Goal: Task Accomplishment & Management: Complete application form

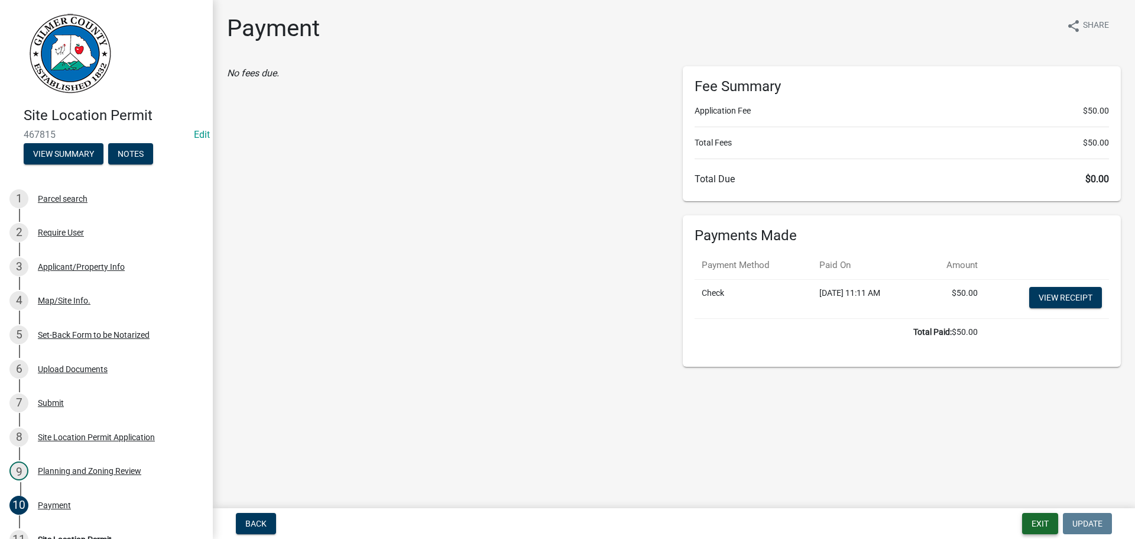
click at [1039, 529] on button "Exit" at bounding box center [1040, 523] width 36 height 21
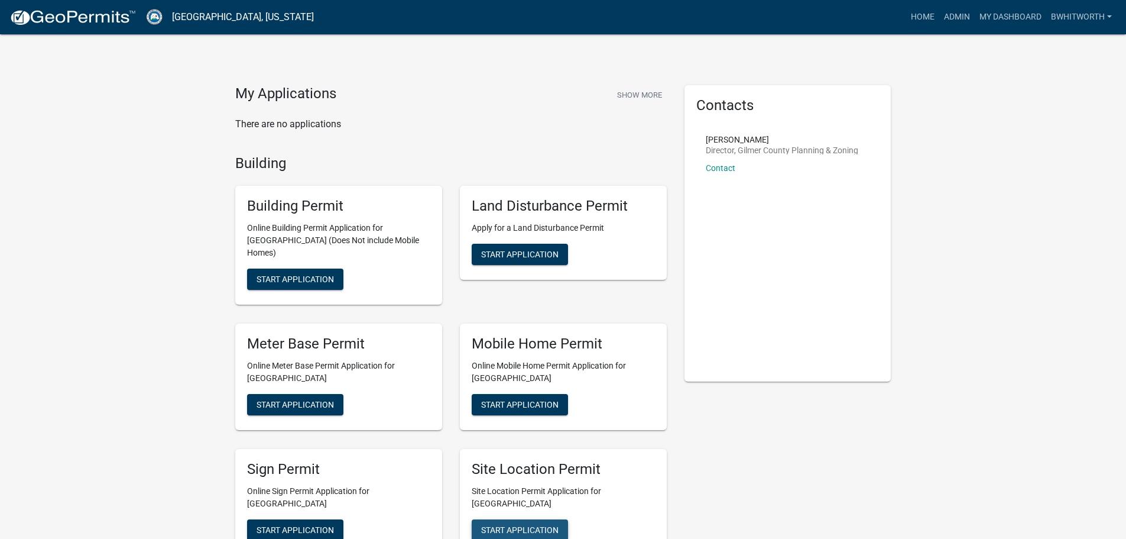
click at [529, 524] on span "Start Application" at bounding box center [519, 528] width 77 height 9
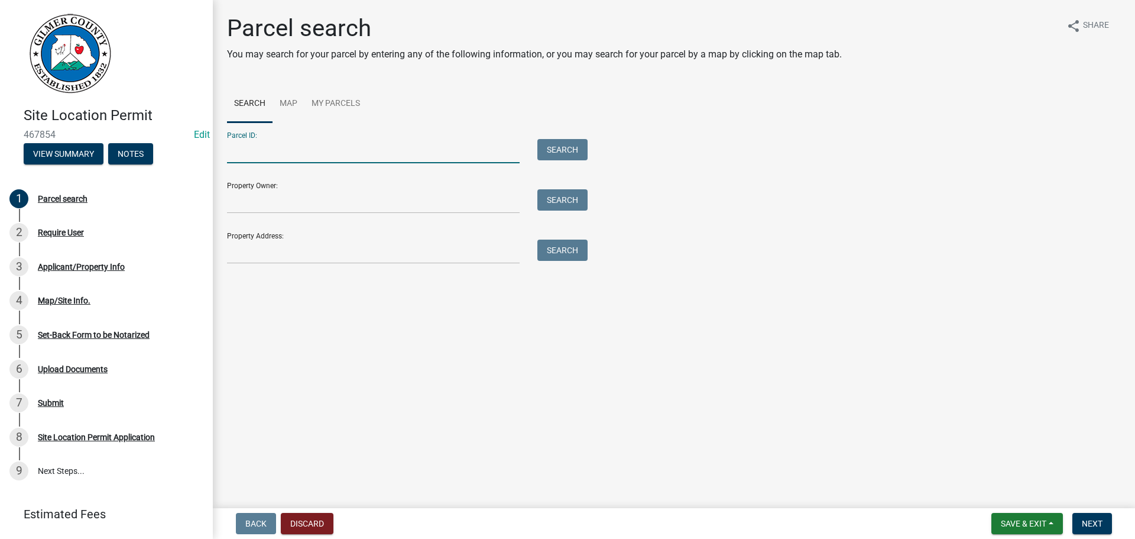
click at [314, 149] on input "Parcel ID:" at bounding box center [373, 151] width 293 height 24
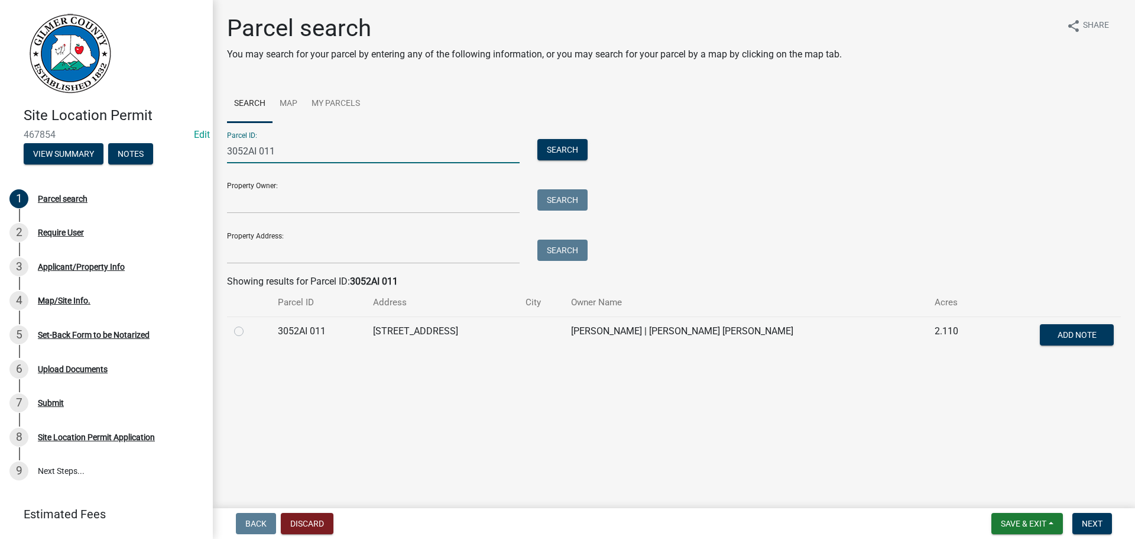
type input "3052AI 011"
click at [248, 324] on label at bounding box center [248, 324] width 0 height 0
click at [248, 332] on 011 "radio" at bounding box center [252, 328] width 8 height 8
radio 011 "true"
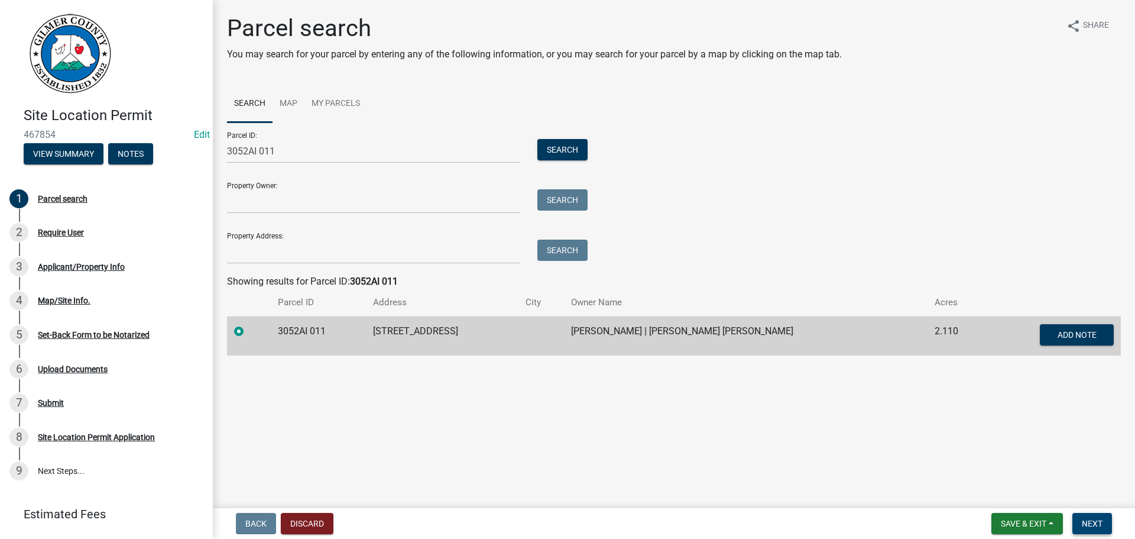
click at [1093, 523] on span "Next" at bounding box center [1092, 522] width 21 height 9
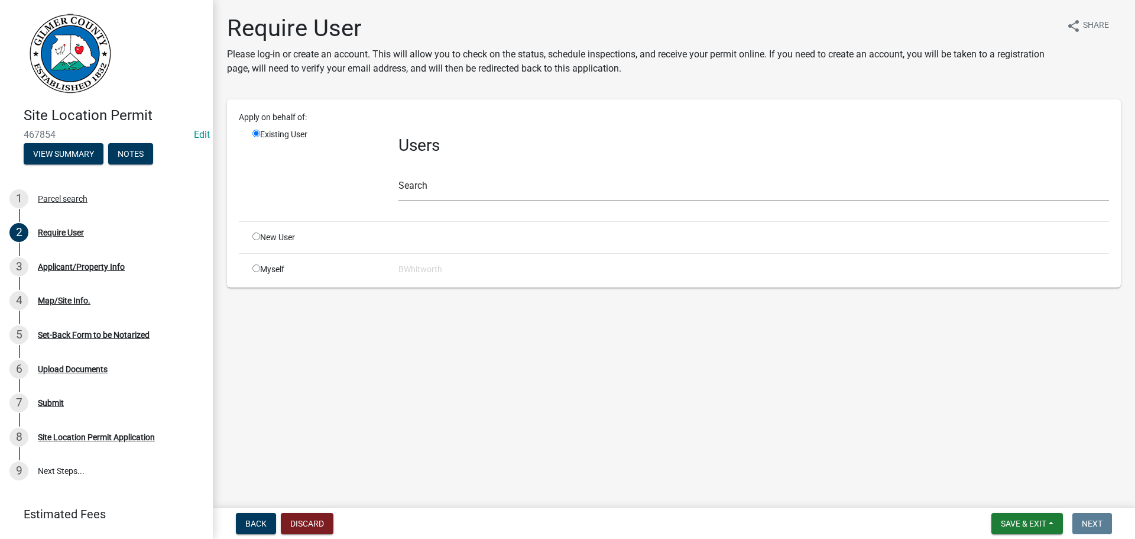
click at [260, 236] on input "radio" at bounding box center [256, 236] width 8 height 8
radio input "true"
radio input "false"
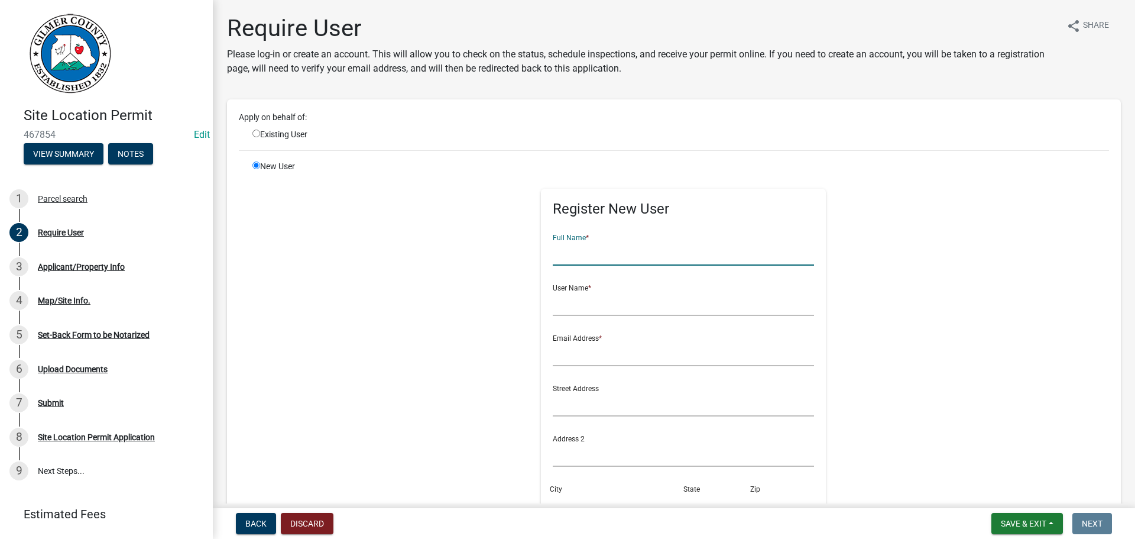
click at [605, 246] on input "text" at bounding box center [684, 253] width 262 height 24
type input "[PERSON_NAME]"
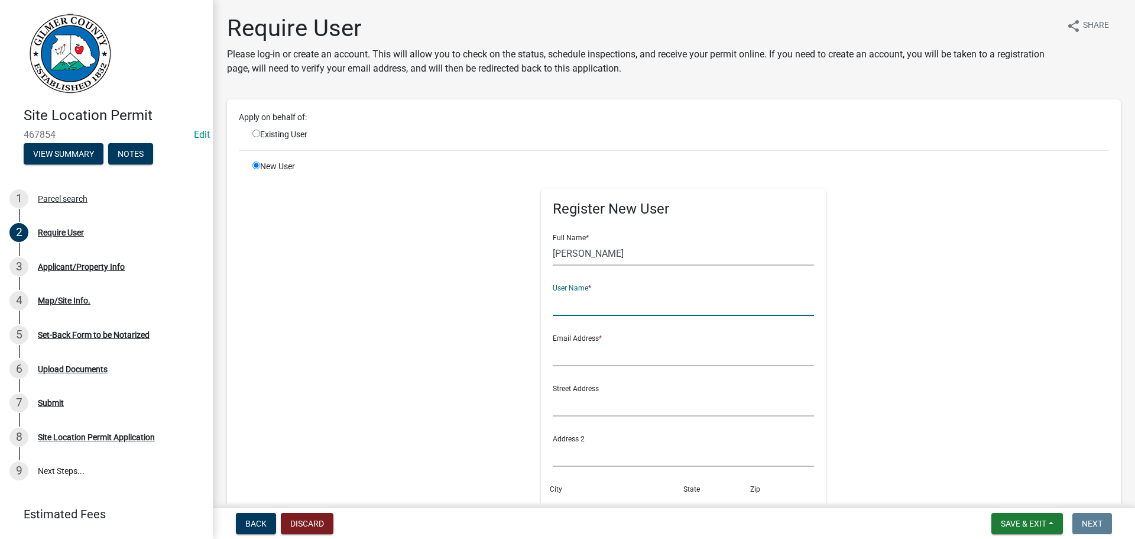
click at [613, 310] on input "text" at bounding box center [684, 303] width 262 height 24
type input "[PERSON_NAME]"
click at [608, 342] on input "text" at bounding box center [684, 354] width 262 height 24
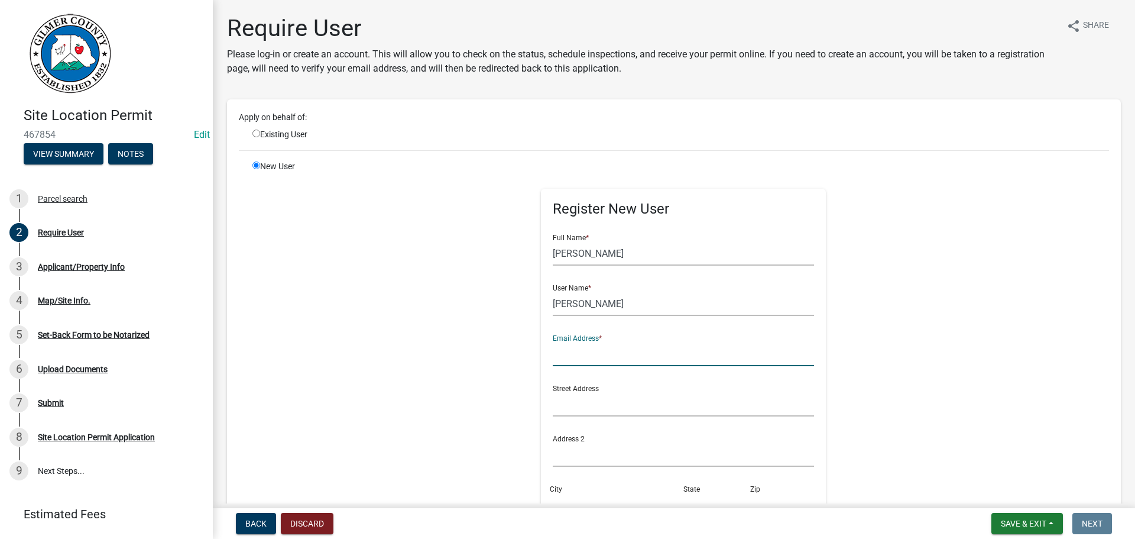
type input "[EMAIL_ADDRESS][DOMAIN_NAME]"
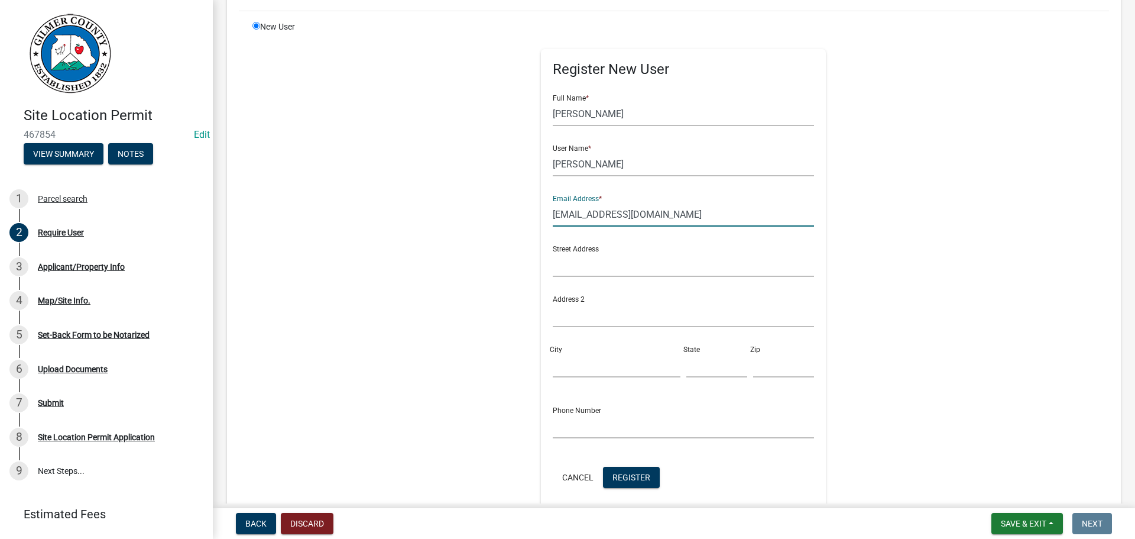
scroll to position [279, 0]
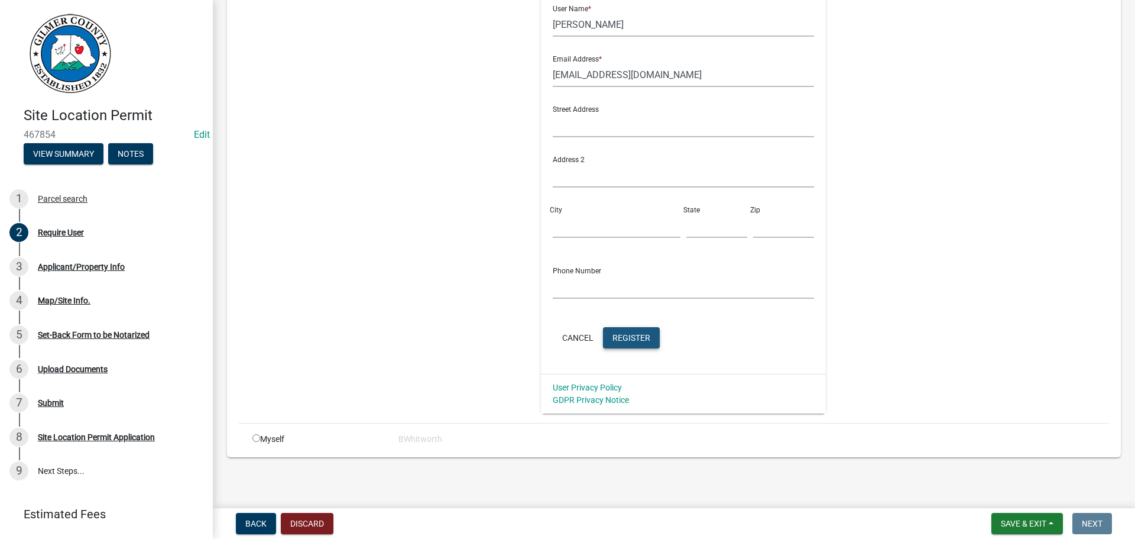
click at [630, 342] on span "Register" at bounding box center [631, 336] width 38 height 9
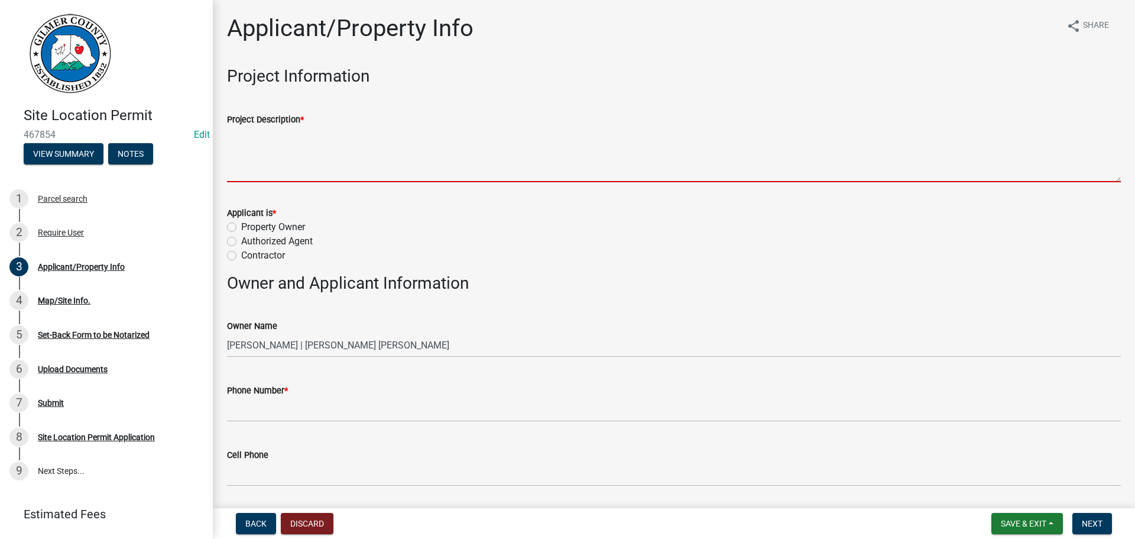
click at [293, 160] on textarea "Project Description *" at bounding box center [674, 155] width 894 height 56
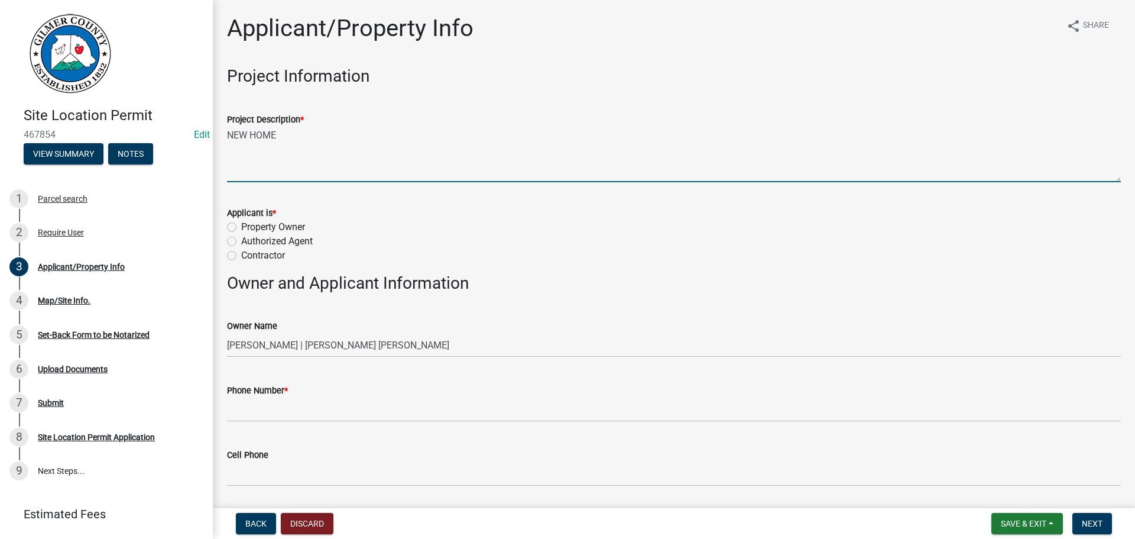
type textarea "NEW HOME"
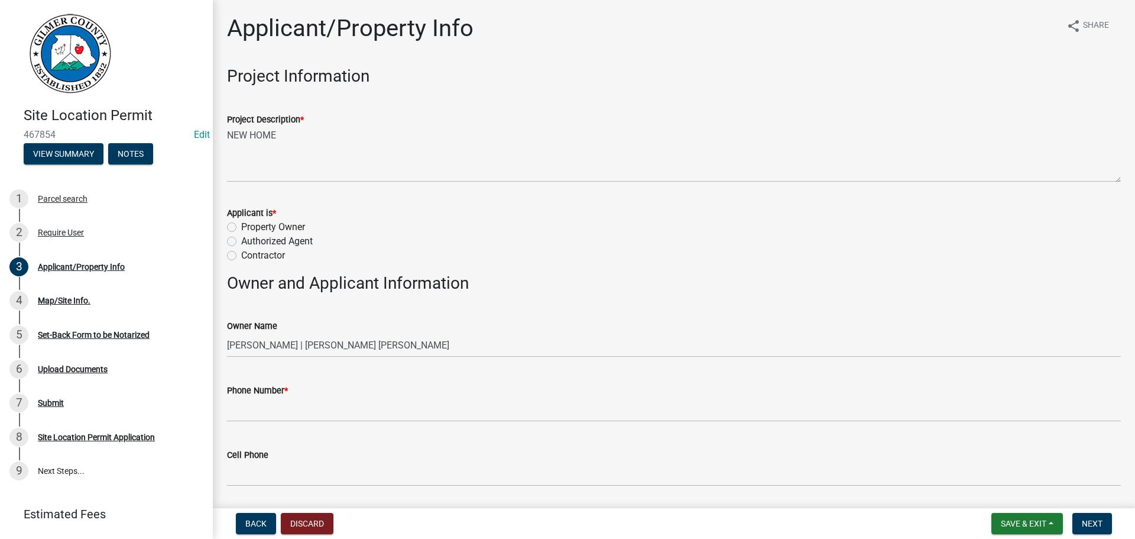
drag, startPoint x: 229, startPoint y: 228, endPoint x: 236, endPoint y: 238, distance: 12.5
click at [241, 229] on label "Property Owner" at bounding box center [273, 227] width 64 height 14
click at [241, 228] on input "Property Owner" at bounding box center [245, 224] width 8 height 8
radio input "true"
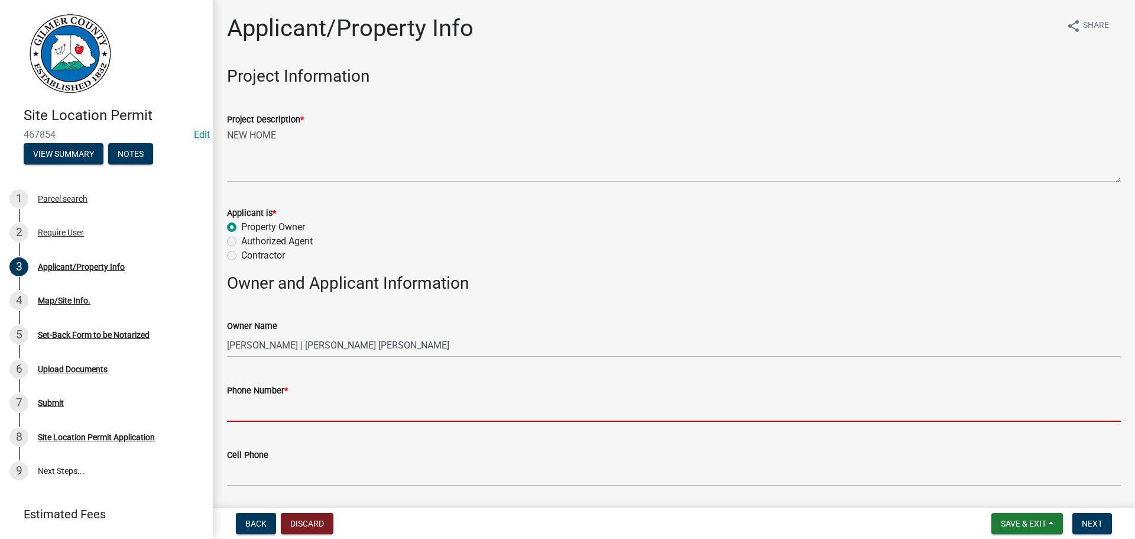
drag, startPoint x: 251, startPoint y: 406, endPoint x: 240, endPoint y: 395, distance: 15.9
click at [251, 406] on input "Phone Number *" at bounding box center [674, 409] width 894 height 24
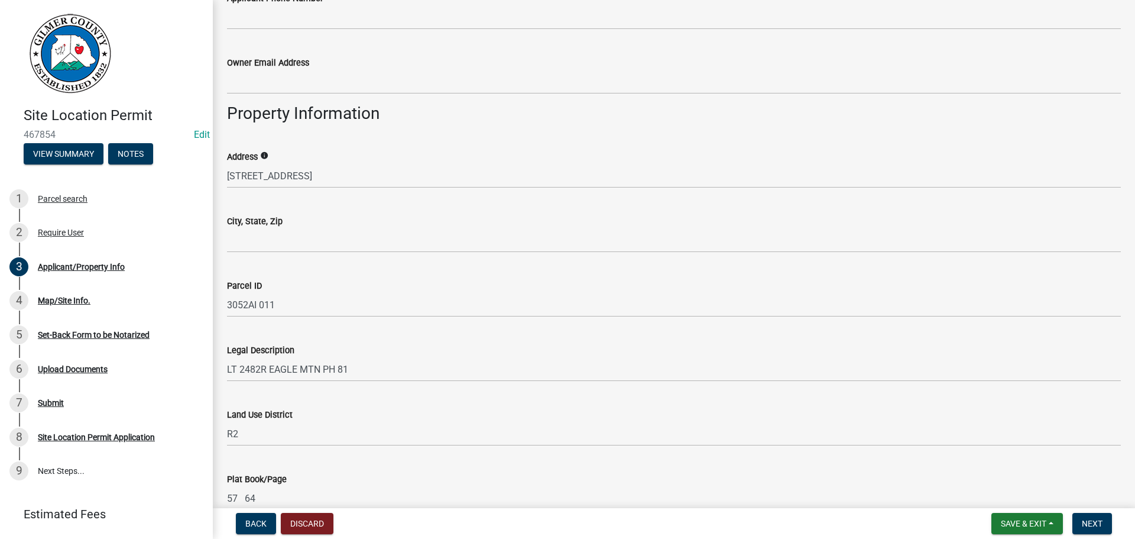
scroll to position [650, 0]
type input "[PHONE_NUMBER]"
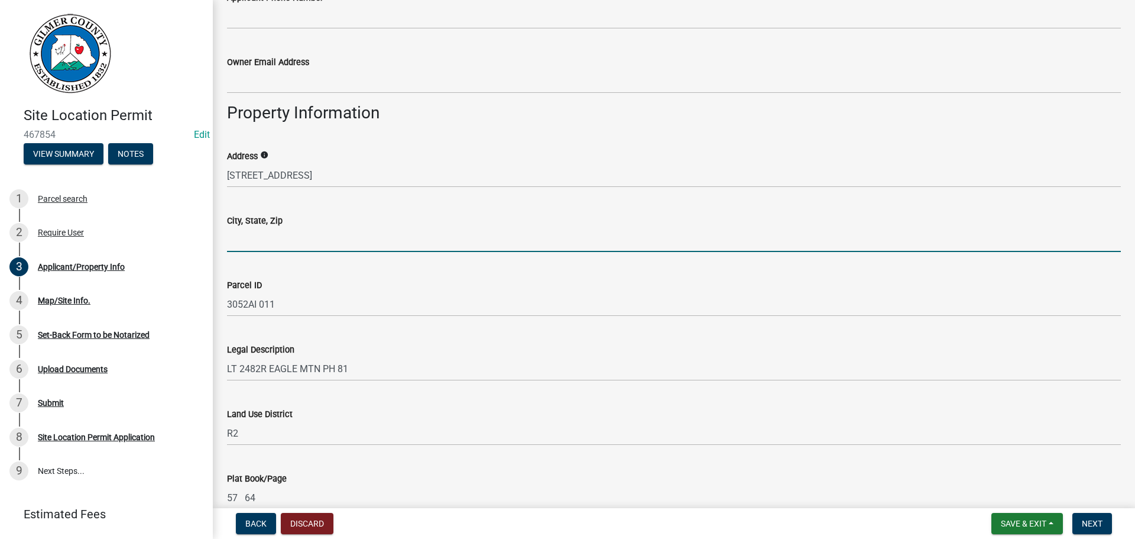
click at [300, 239] on input "City, State, Zip" at bounding box center [674, 240] width 894 height 24
type input "ELLIJAY GA 30540"
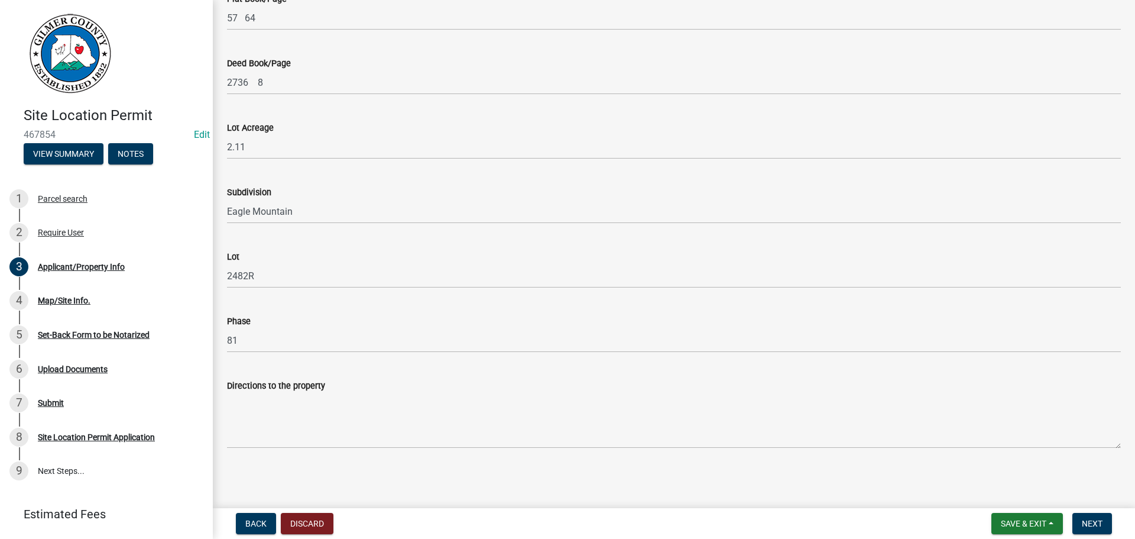
scroll to position [1130, 0]
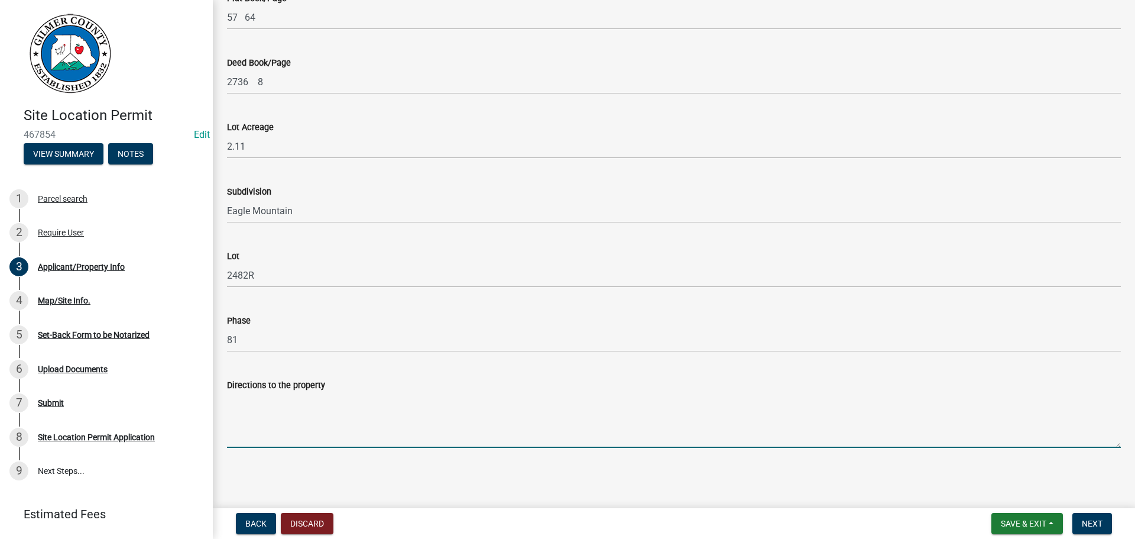
click at [309, 406] on textarea "Directions to the property" at bounding box center [674, 420] width 894 height 56
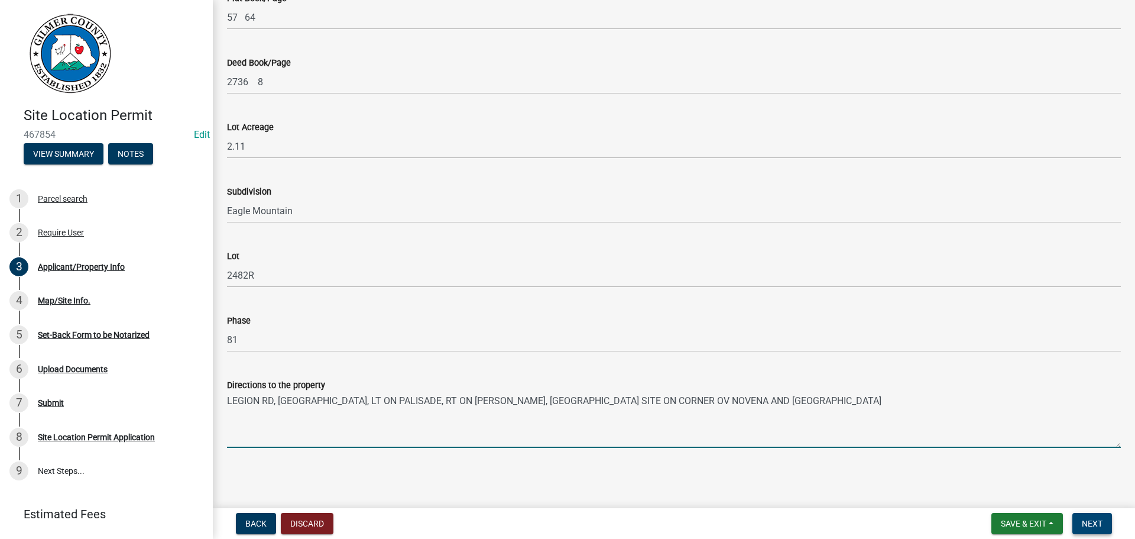
type textarea "LEGION RD, [GEOGRAPHIC_DATA], LT ON PALISADE, RT ON [PERSON_NAME], [GEOGRAPHIC_…"
click at [1091, 524] on span "Next" at bounding box center [1092, 522] width 21 height 9
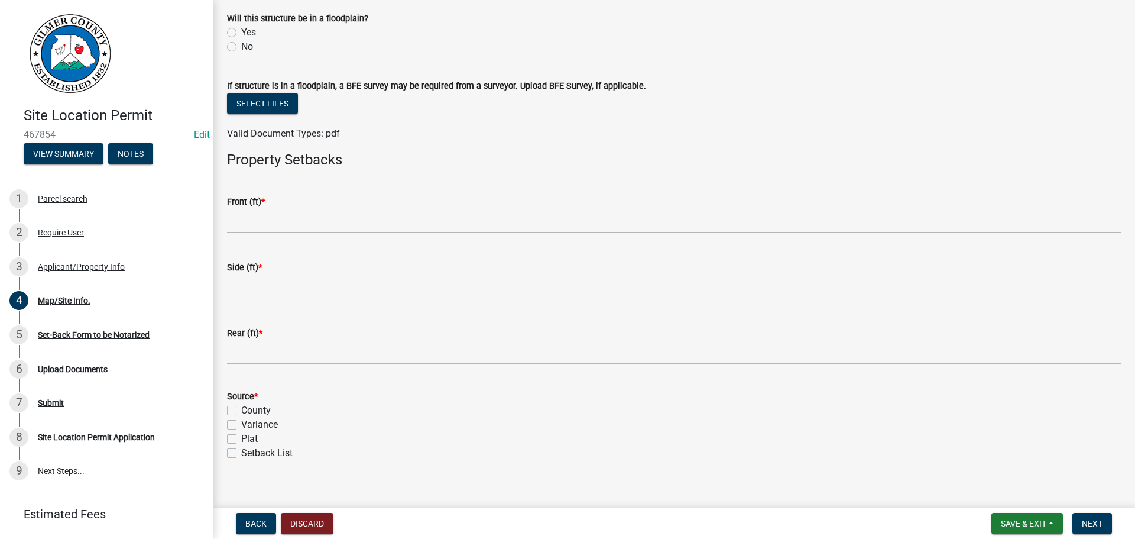
scroll to position [414, 0]
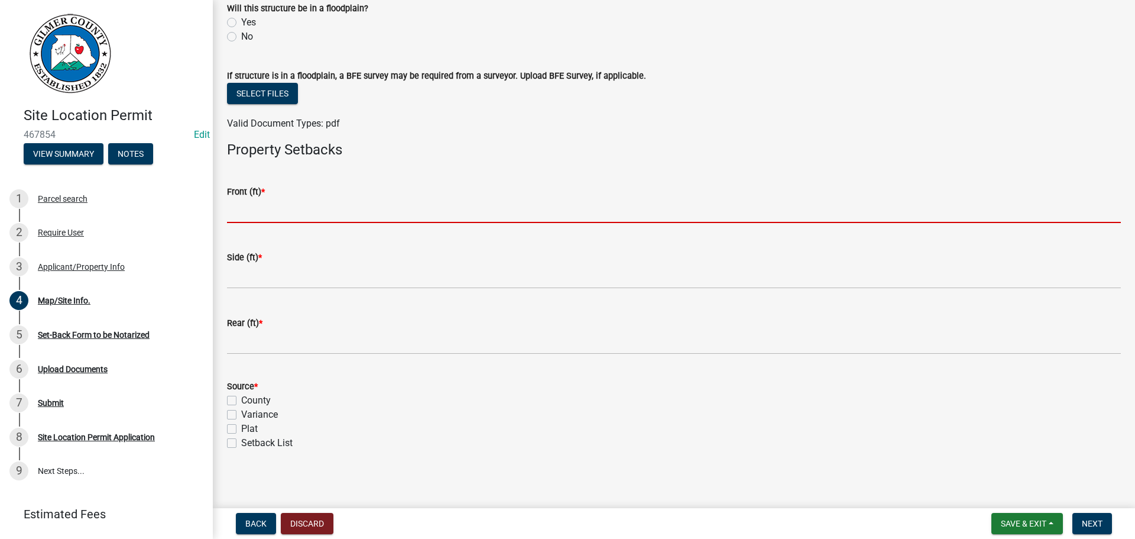
click at [403, 214] on input "text" at bounding box center [674, 211] width 894 height 24
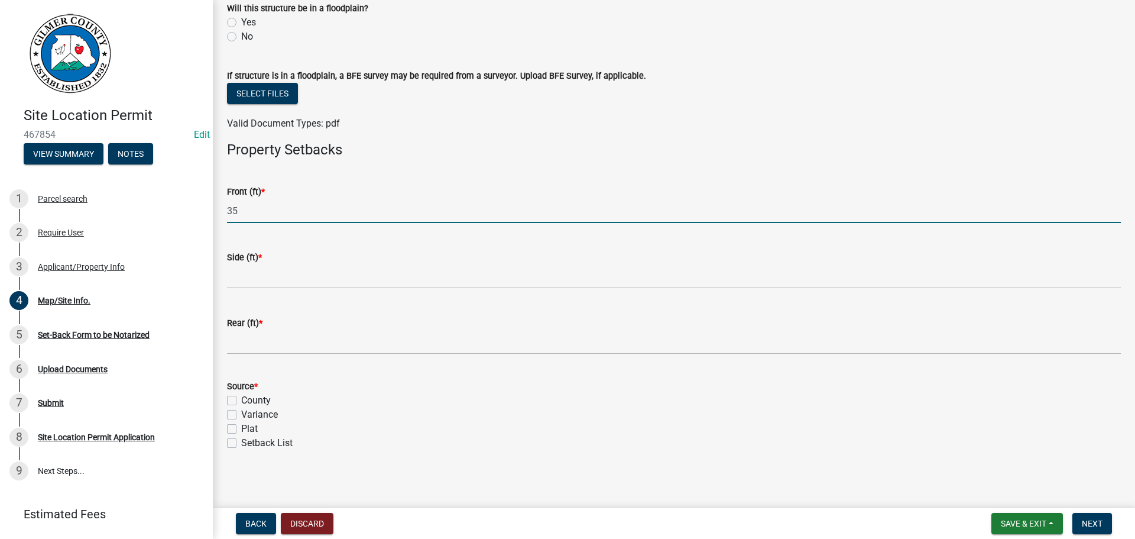
type input "35"
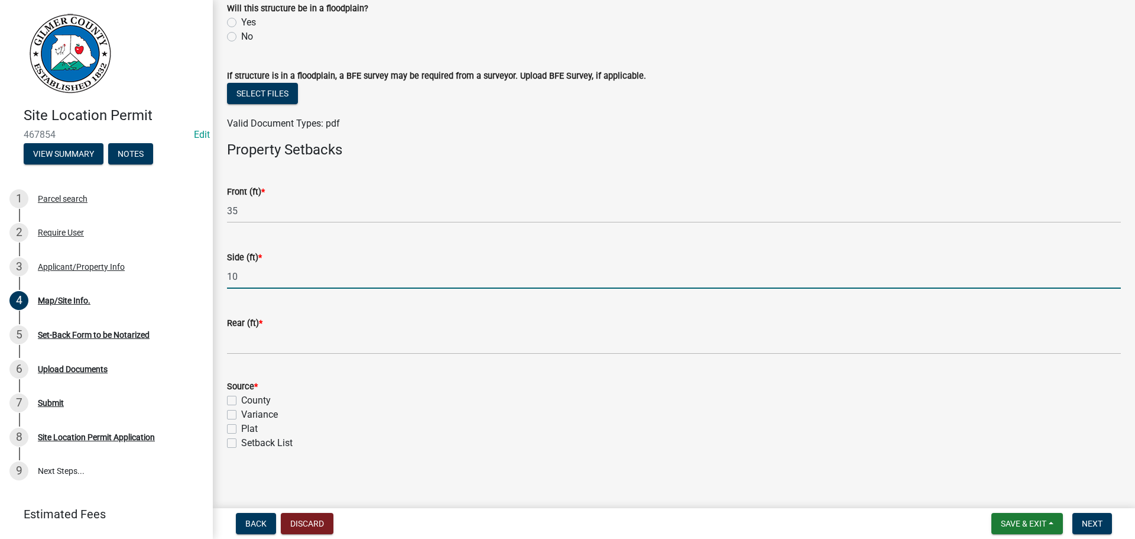
type input "10"
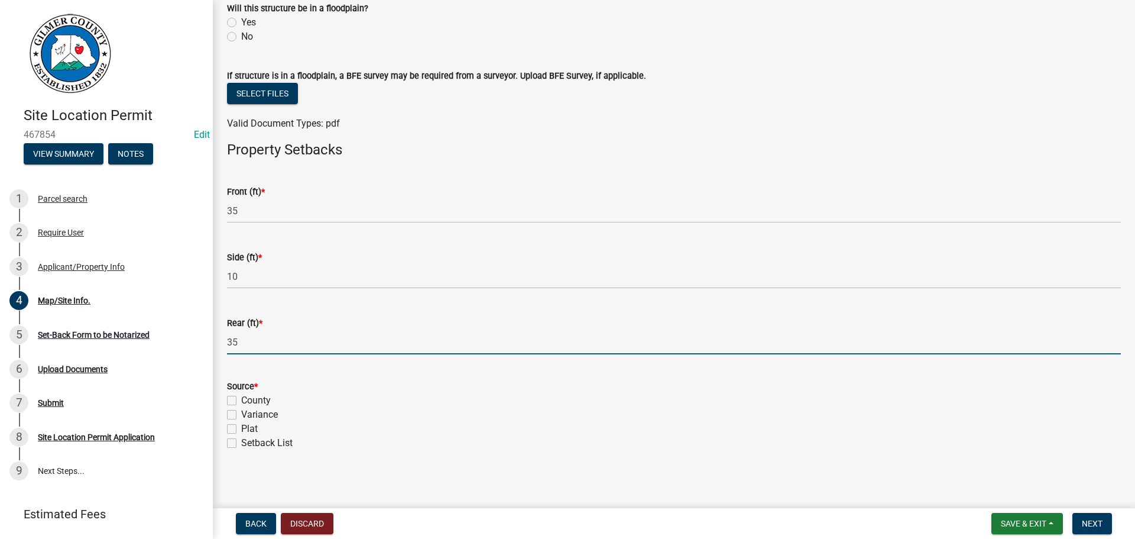
type input "35"
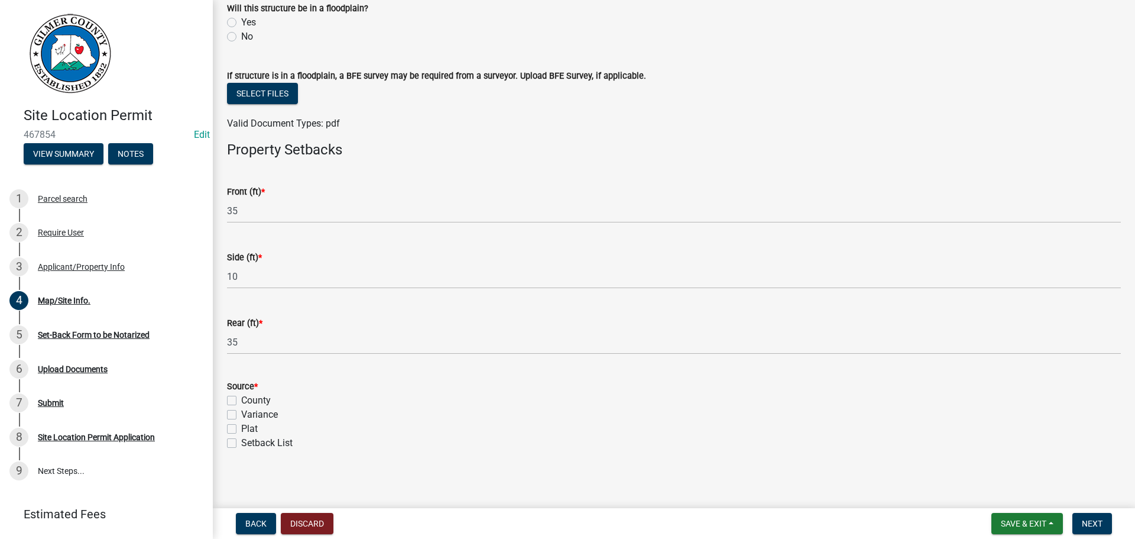
drag, startPoint x: 231, startPoint y: 442, endPoint x: 309, endPoint y: 451, distance: 78.0
click at [241, 442] on label "Setback List" at bounding box center [266, 443] width 51 height 14
click at [241, 442] on input "Setback List" at bounding box center [245, 440] width 8 height 8
checkbox input "true"
checkbox input "false"
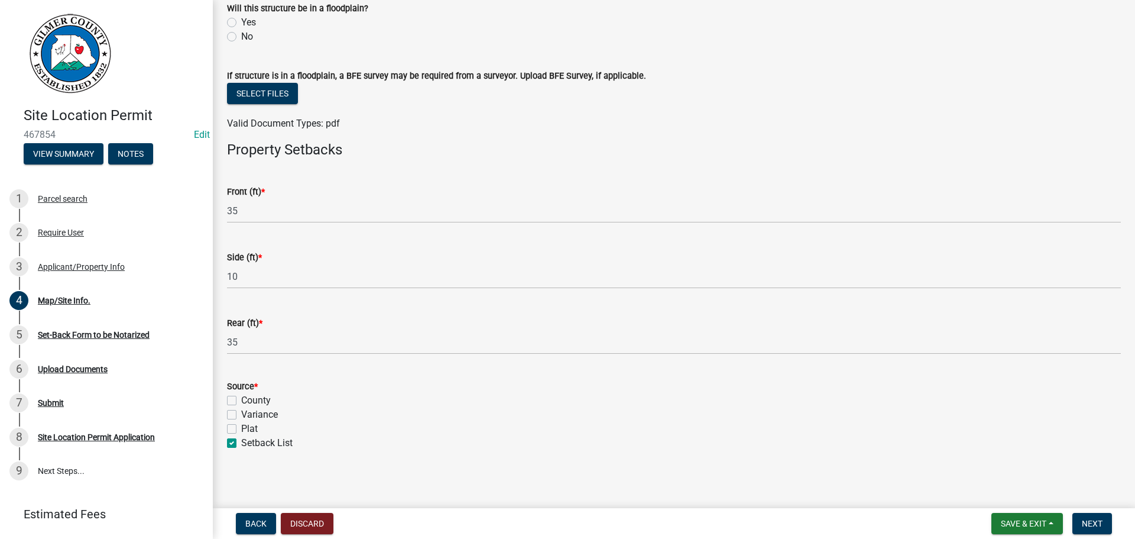
checkbox input "false"
checkbox input "true"
click at [1098, 524] on span "Next" at bounding box center [1092, 522] width 21 height 9
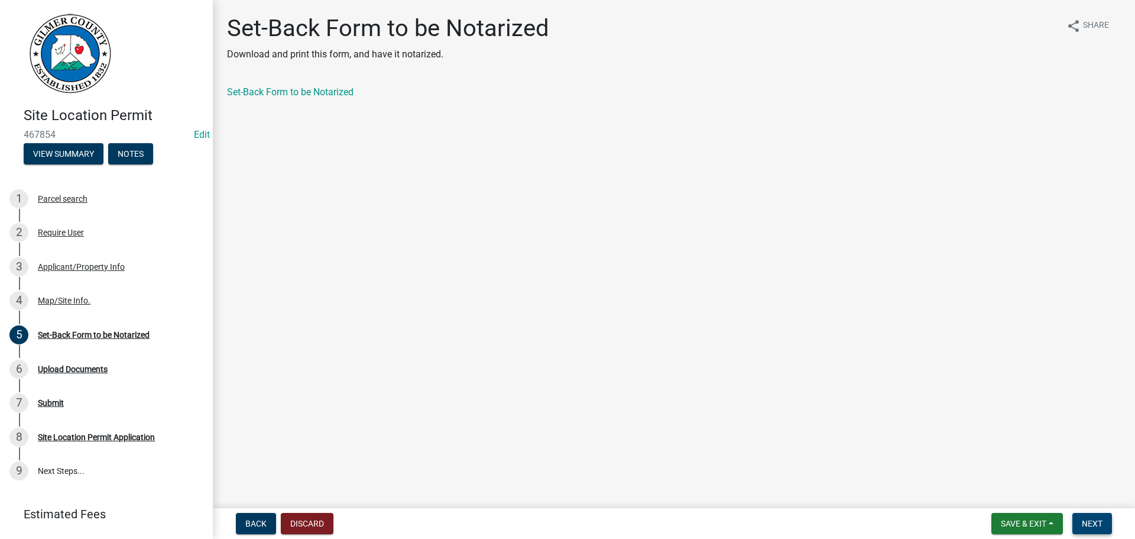
click at [1099, 526] on span "Next" at bounding box center [1092, 522] width 21 height 9
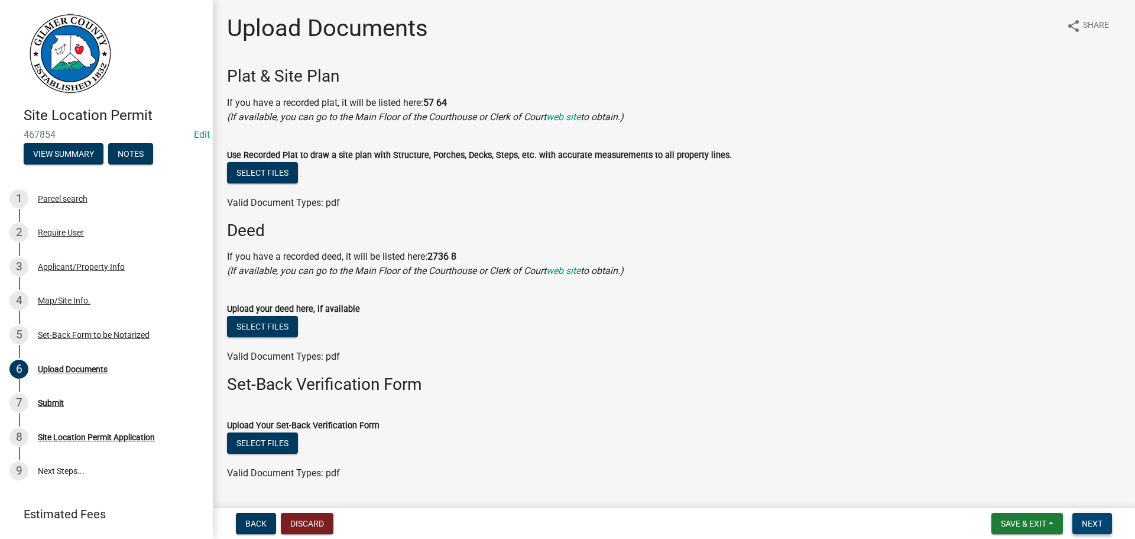
click at [1094, 517] on button "Next" at bounding box center [1092, 523] width 40 height 21
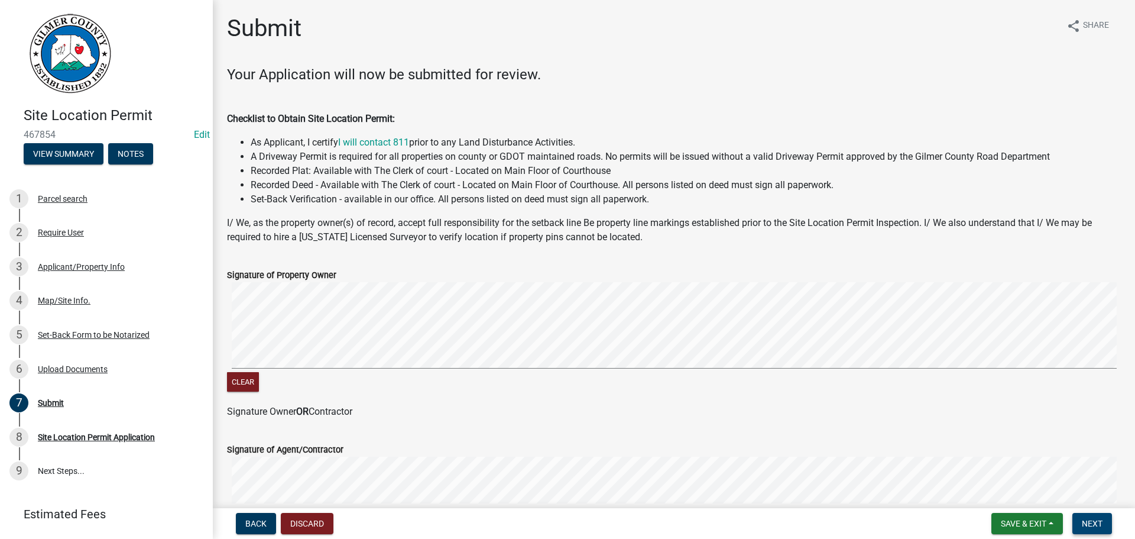
click at [1092, 516] on button "Next" at bounding box center [1092, 523] width 40 height 21
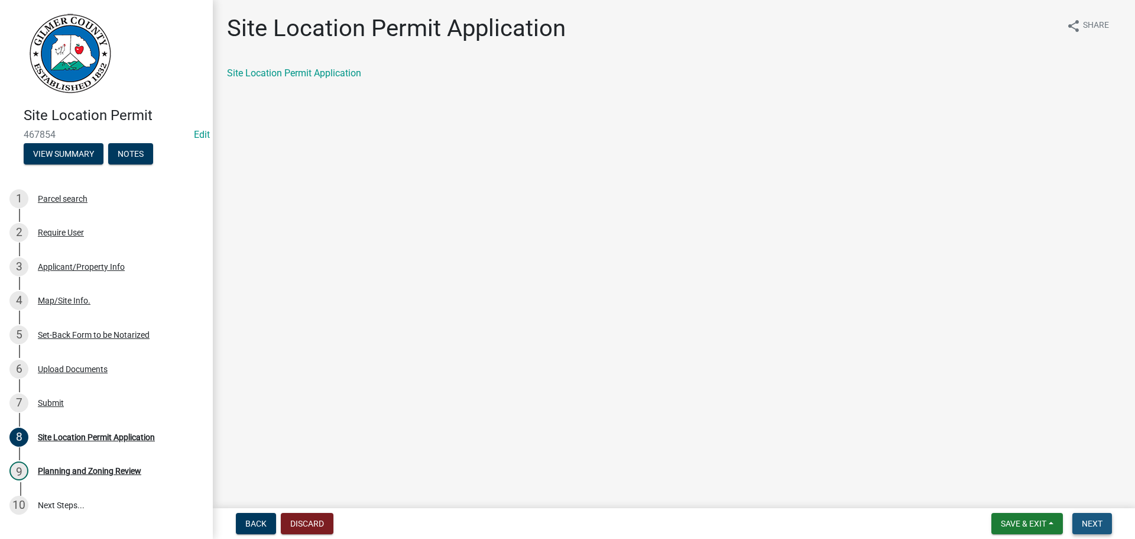
click at [1092, 516] on button "Next" at bounding box center [1092, 523] width 40 height 21
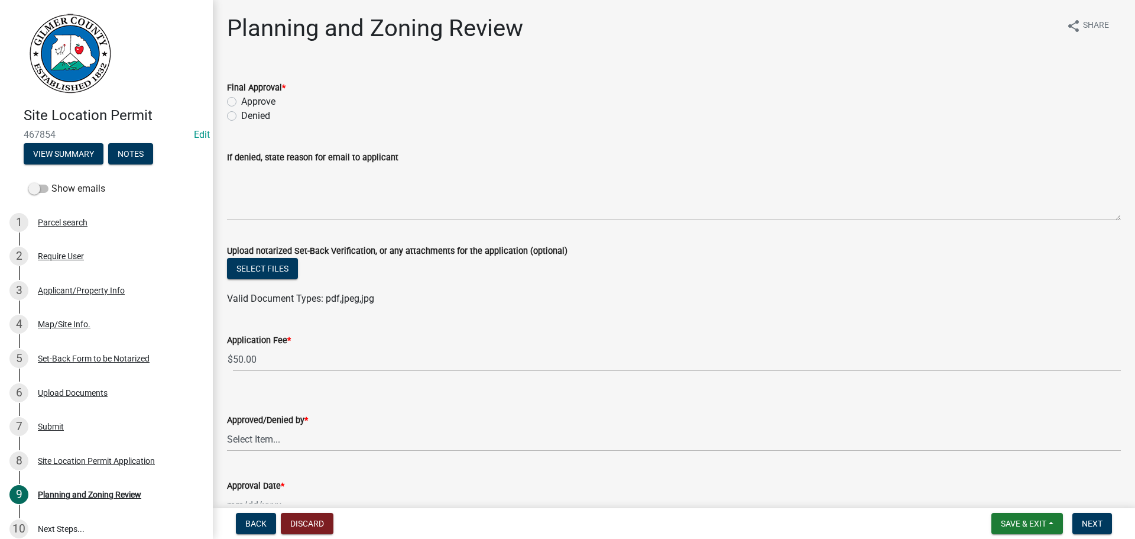
click at [241, 99] on label "Approve" at bounding box center [258, 102] width 34 height 14
click at [241, 99] on input "Approve" at bounding box center [245, 99] width 8 height 8
radio input "true"
click at [264, 437] on select "Select Item... [PERSON_NAME] [PERSON_NAME] [PERSON_NAME] [PERSON_NAME] [PERSON_…" at bounding box center [674, 439] width 894 height 24
click at [227, 427] on select "Select Item... [PERSON_NAME] [PERSON_NAME] [PERSON_NAME] [PERSON_NAME] [PERSON_…" at bounding box center [674, 439] width 894 height 24
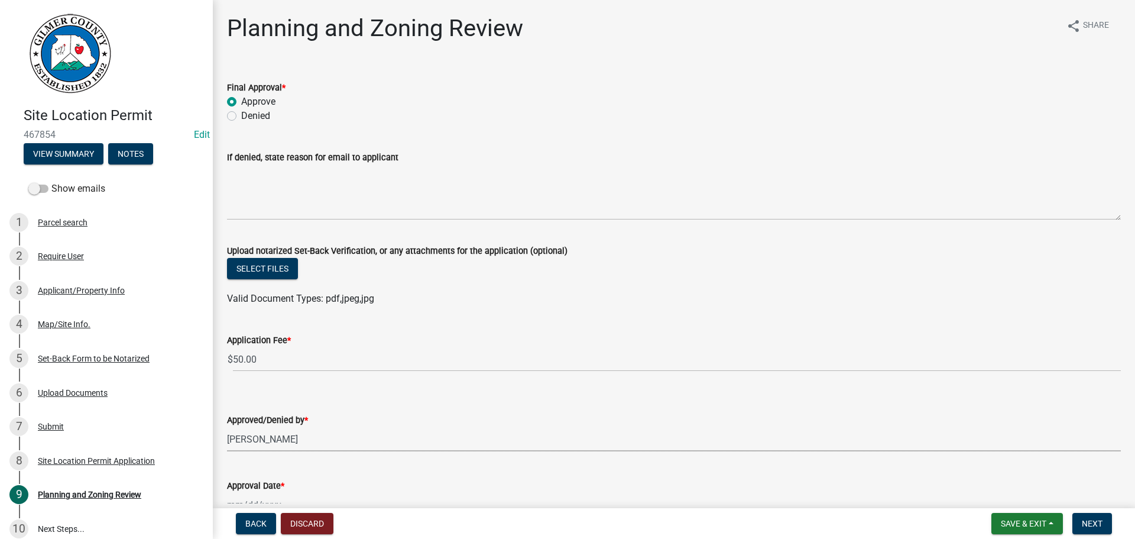
select select "f66b4cef-93c9-440c-84d8-a2c8d35cb7c1"
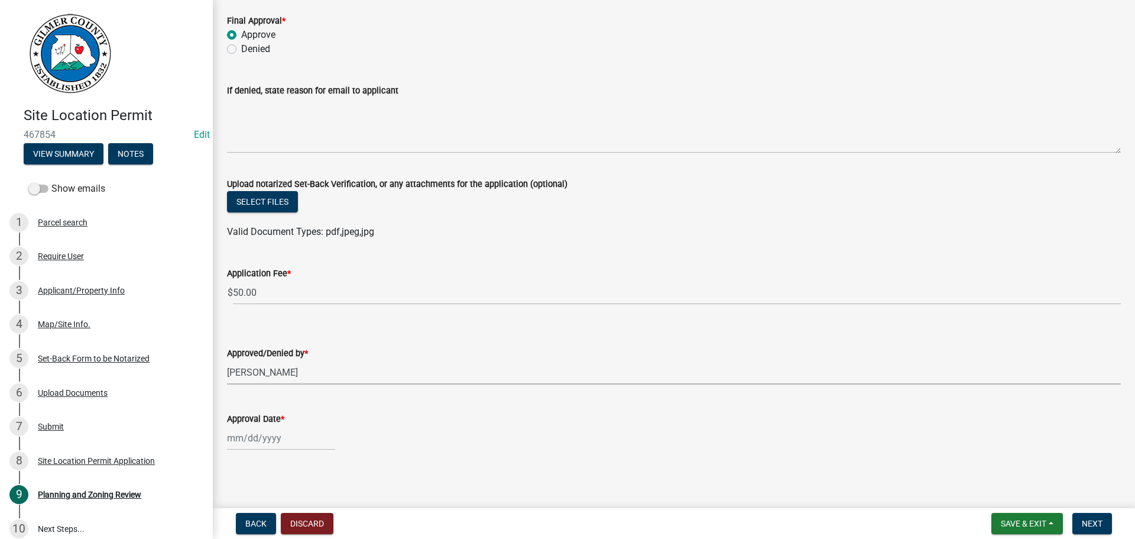
scroll to position [70, 0]
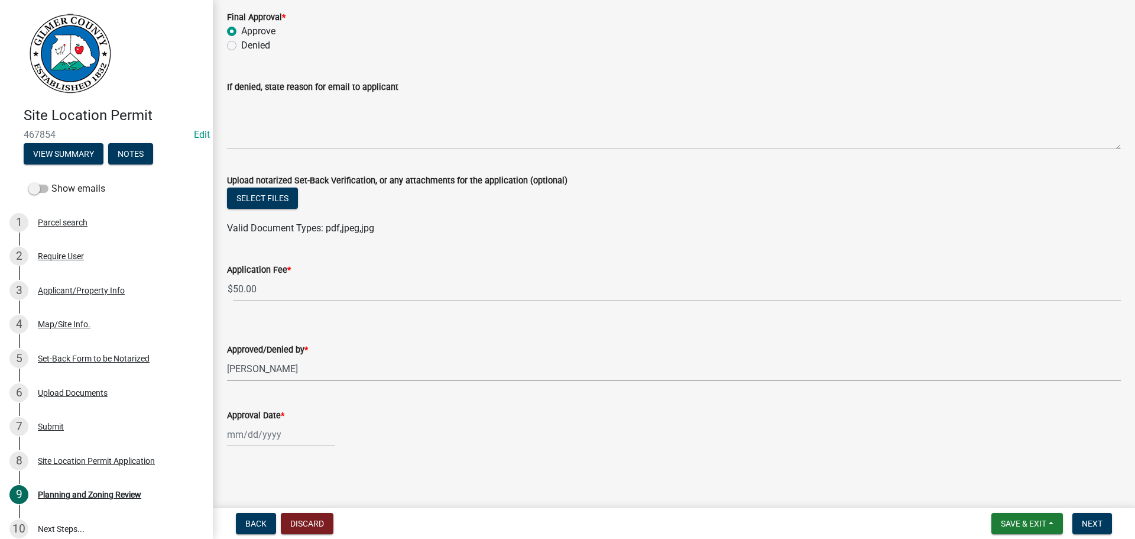
click at [244, 437] on div at bounding box center [281, 434] width 108 height 24
select select "8"
select select "2025"
click at [316, 368] on div "22" at bounding box center [314, 371] width 19 height 19
type input "[DATE]"
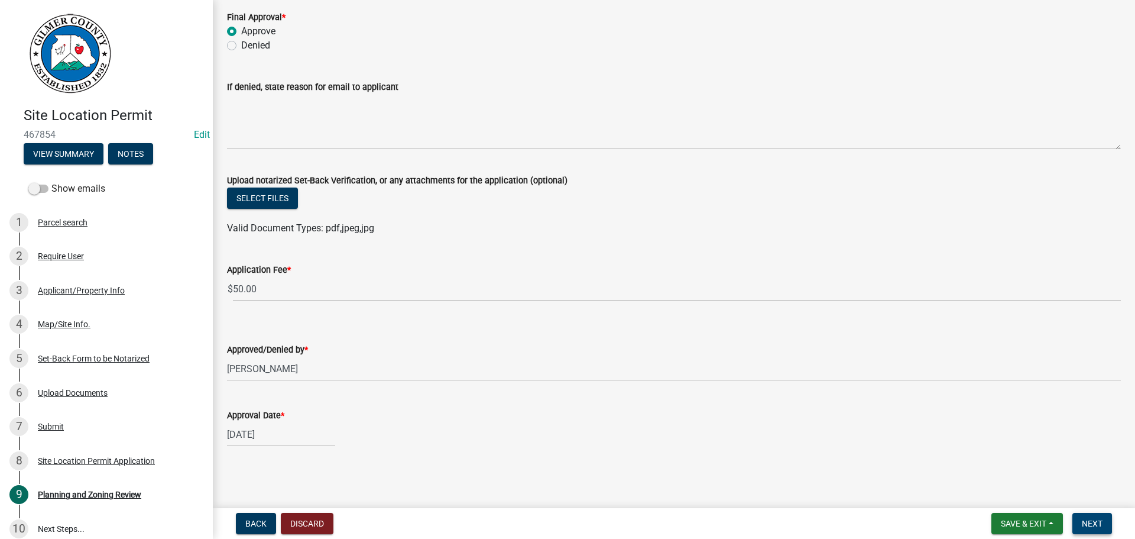
click at [1097, 516] on button "Next" at bounding box center [1092, 523] width 40 height 21
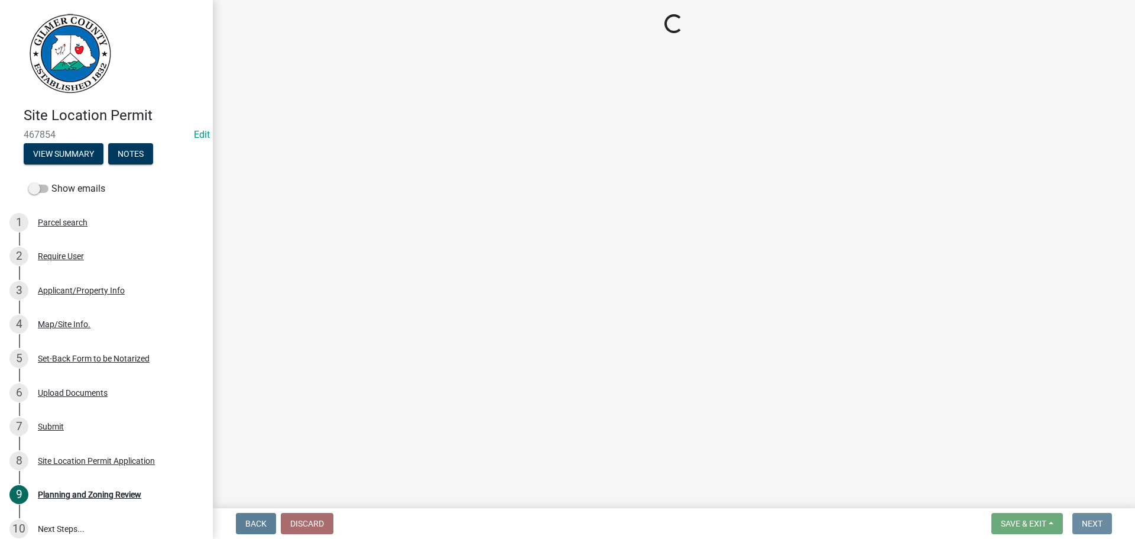
scroll to position [0, 0]
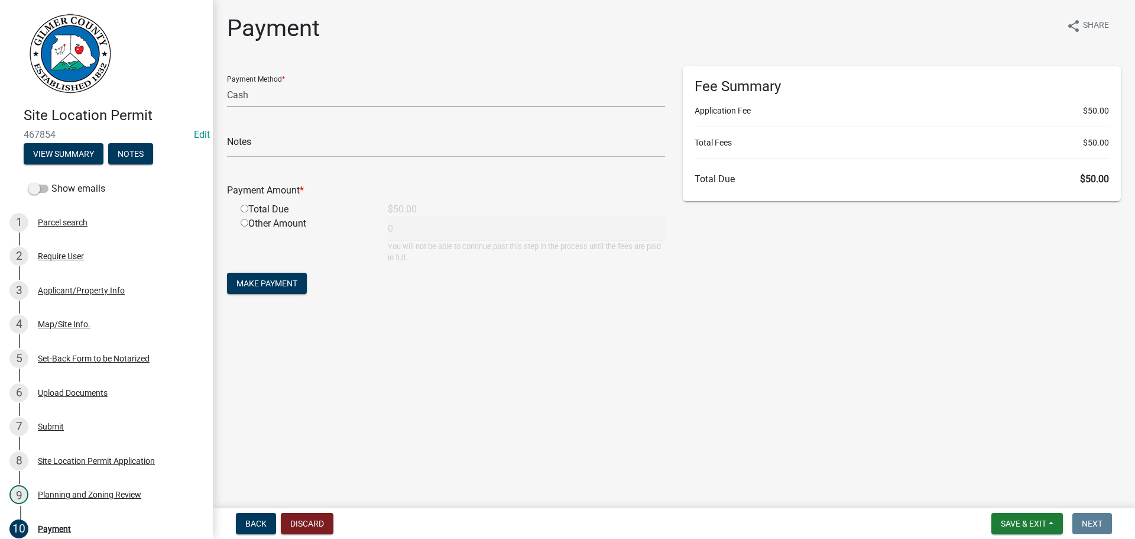
click at [271, 98] on select "Credit Card POS Check Cash" at bounding box center [446, 95] width 438 height 24
select select "1: 0"
click at [227, 83] on select "Credit Card POS Check Cash" at bounding box center [446, 95] width 438 height 24
click at [267, 146] on input "text" at bounding box center [446, 145] width 438 height 24
type input "1106"
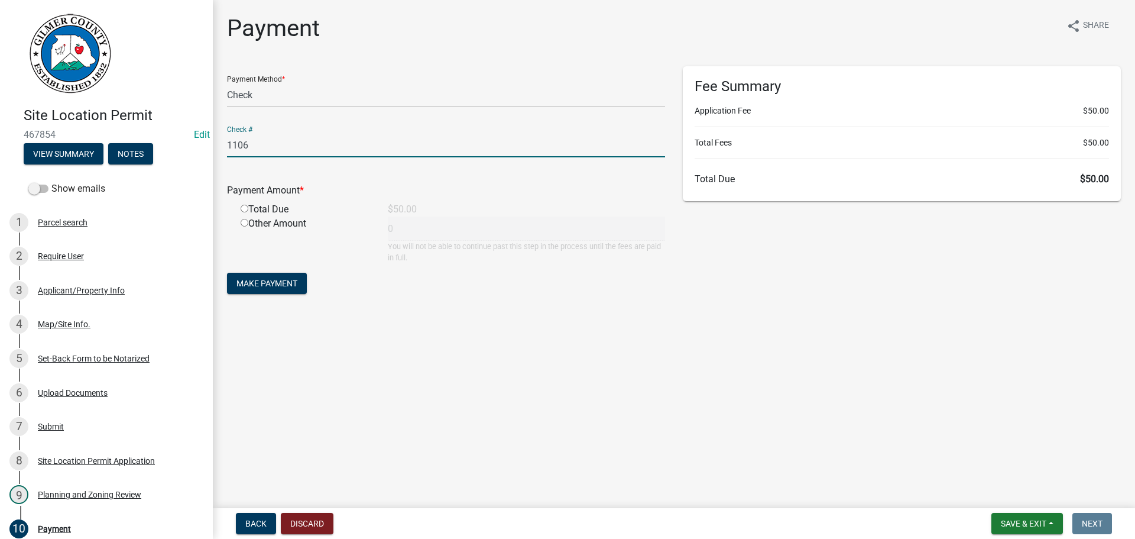
click at [243, 206] on input "radio" at bounding box center [245, 209] width 8 height 8
radio input "true"
type input "50"
click at [270, 282] on span "Make Payment" at bounding box center [266, 282] width 61 height 9
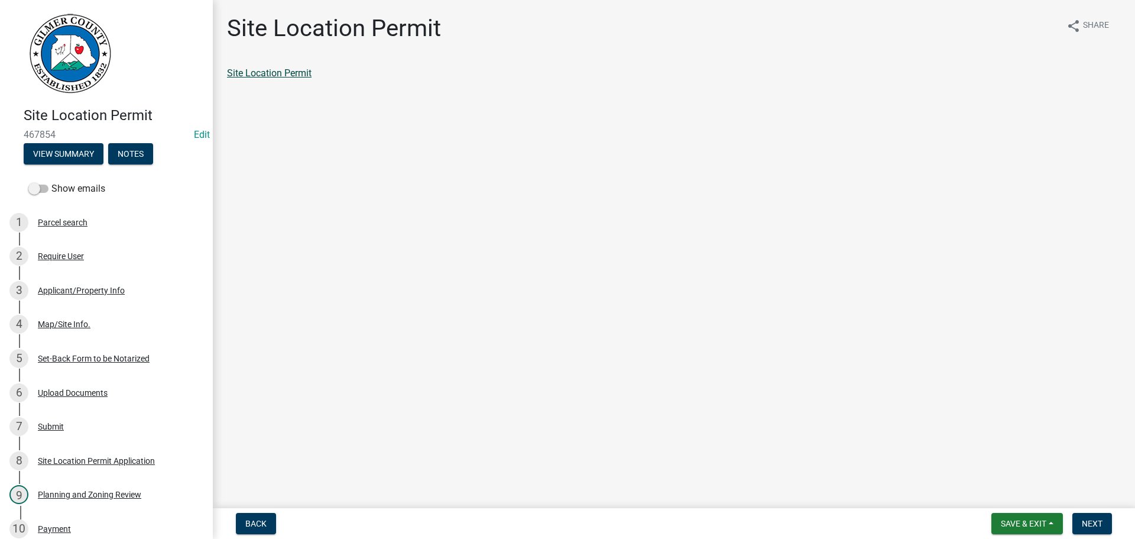
click at [297, 71] on link "Site Location Permit" at bounding box center [269, 72] width 85 height 11
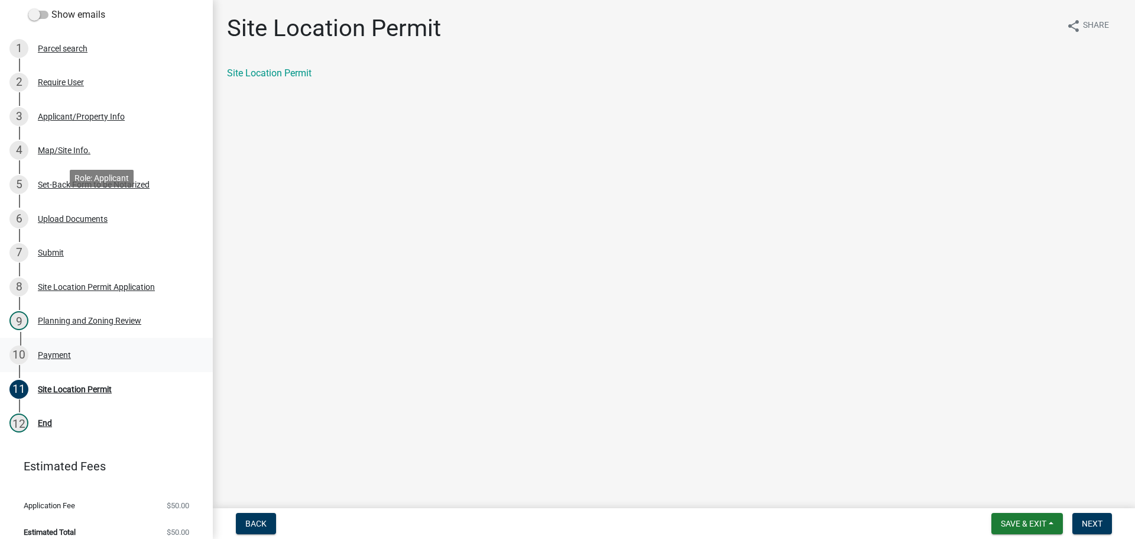
scroll to position [177, 0]
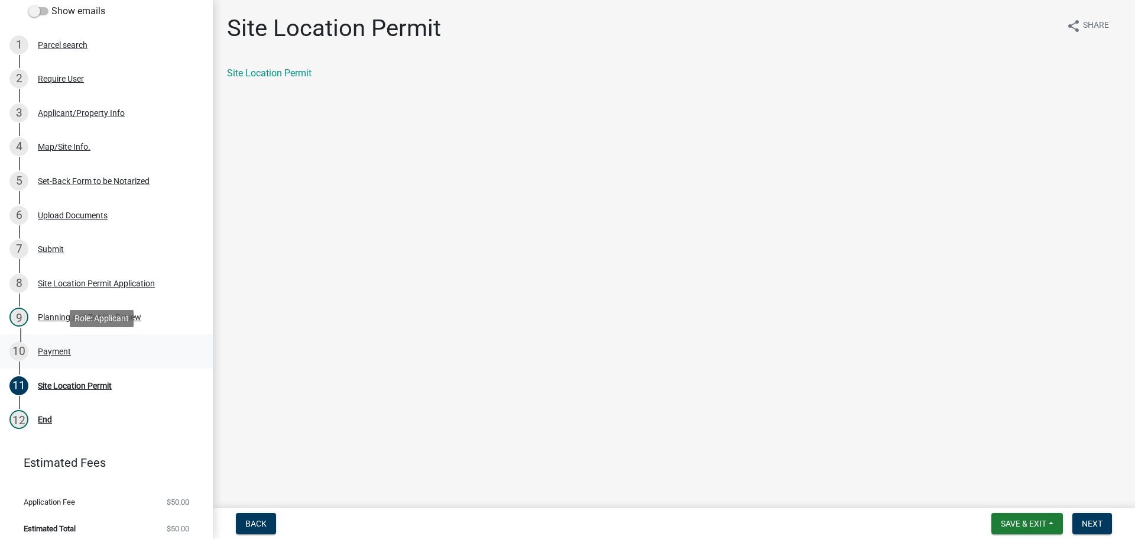
click at [40, 352] on div "Payment" at bounding box center [54, 351] width 33 height 8
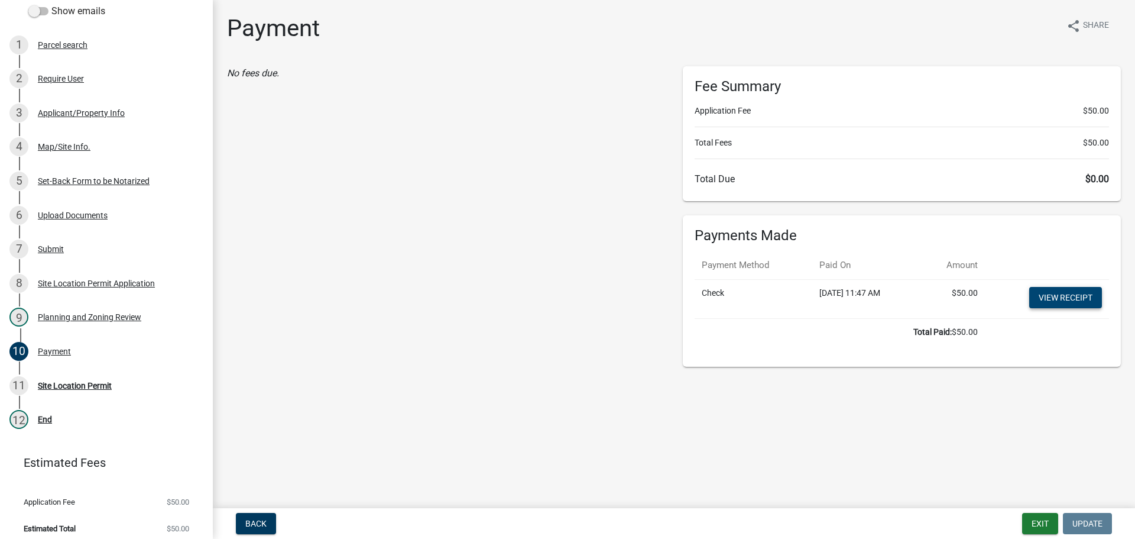
click at [1076, 298] on link "View receipt" at bounding box center [1065, 297] width 73 height 21
